Goal: Task Accomplishment & Management: Use online tool/utility

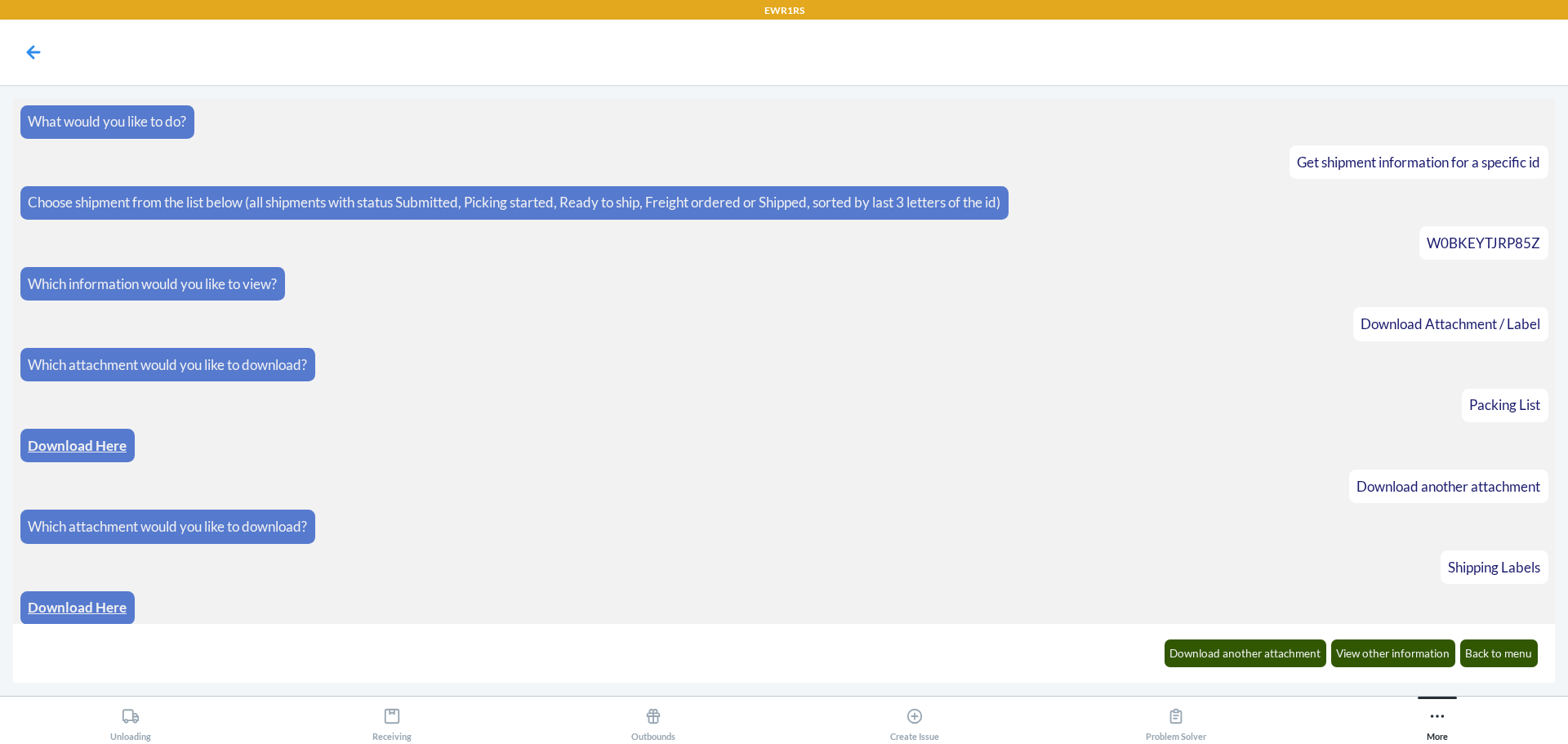
scroll to position [7, 0]
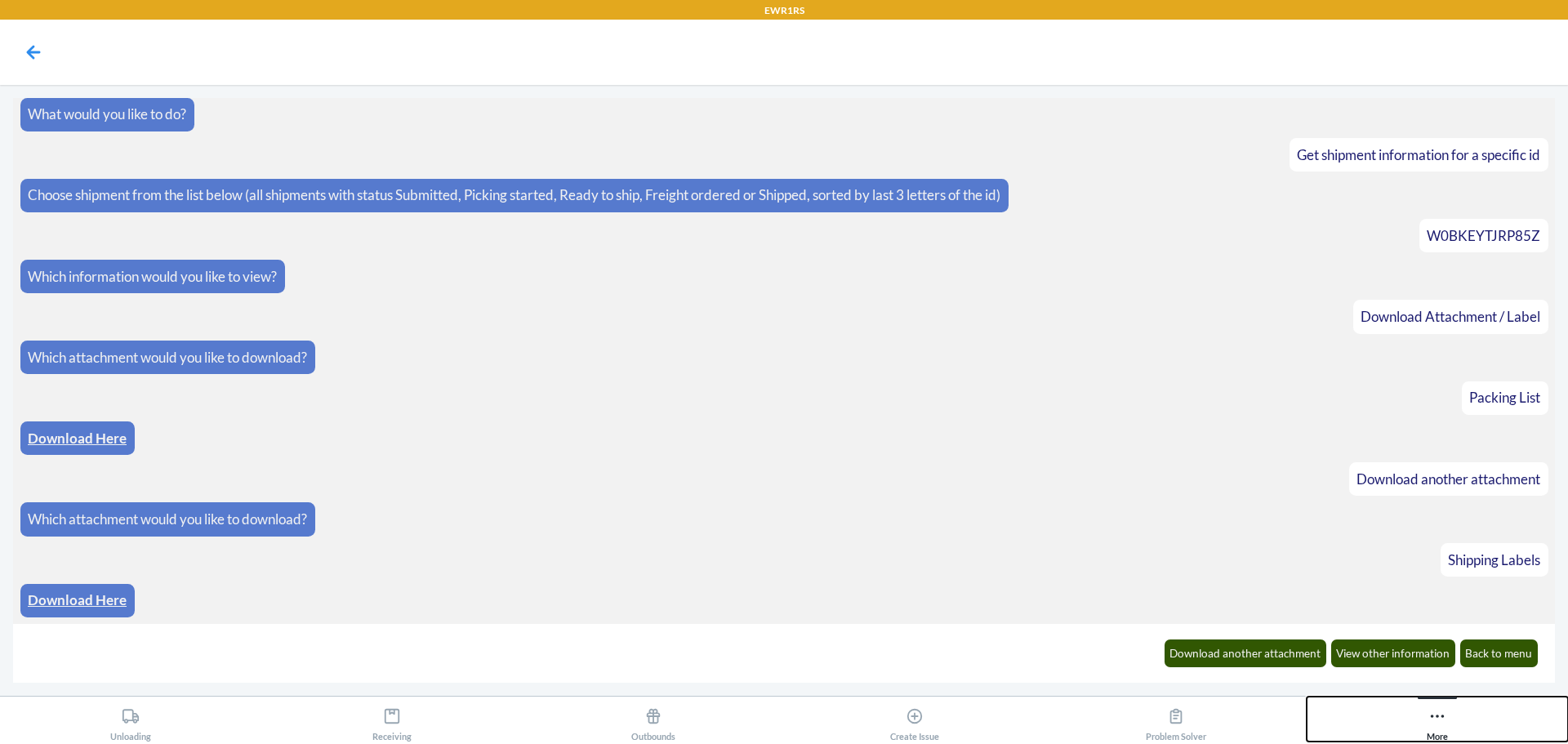
click at [1427, 713] on div "More" at bounding box center [1437, 721] width 21 height 41
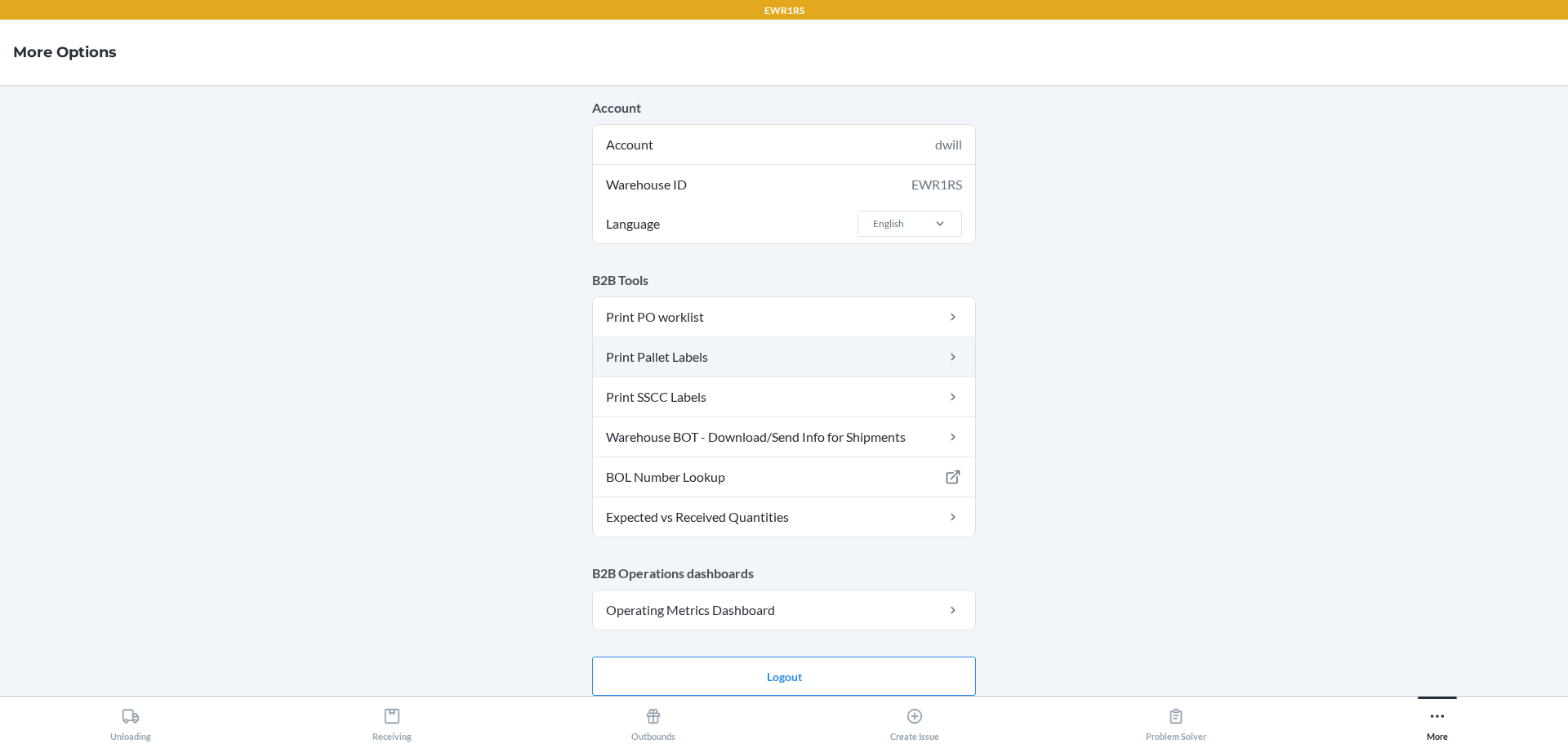
click at [766, 352] on link "Print Pallet Labels" at bounding box center [783, 357] width 382 height 39
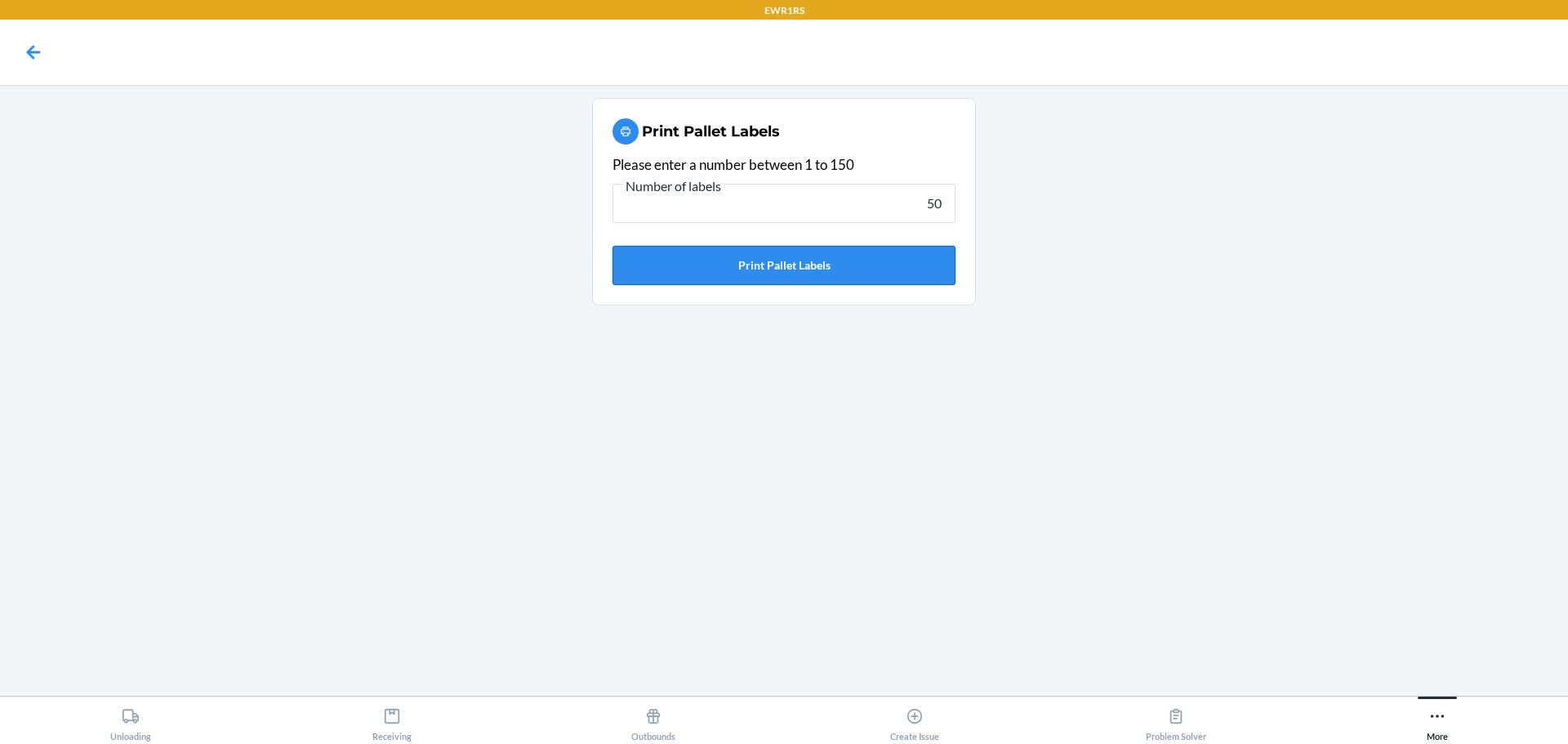
type input "50"
click at [879, 278] on button "Print Pallet Labels" at bounding box center [784, 265] width 343 height 39
